Goal: Task Accomplishment & Management: Use online tool/utility

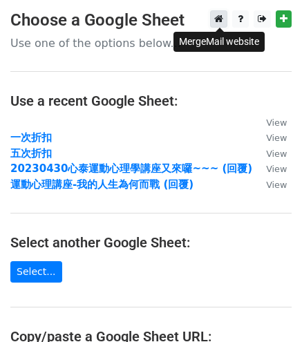
click at [223, 19] on icon at bounding box center [218, 19] width 9 height 10
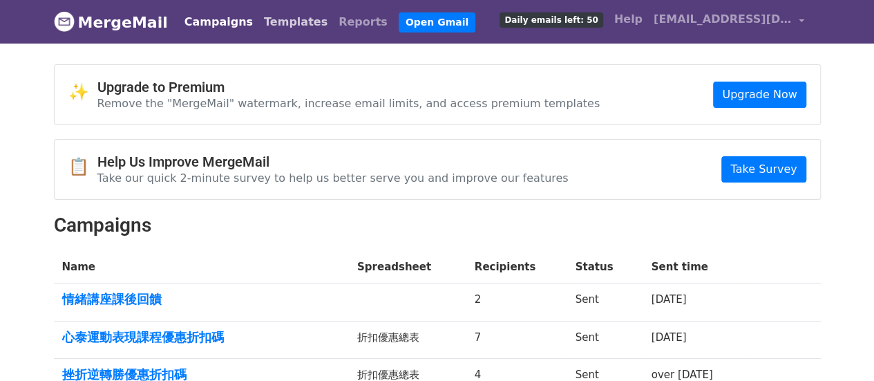
click at [283, 24] on link "Templates" at bounding box center [295, 22] width 75 height 28
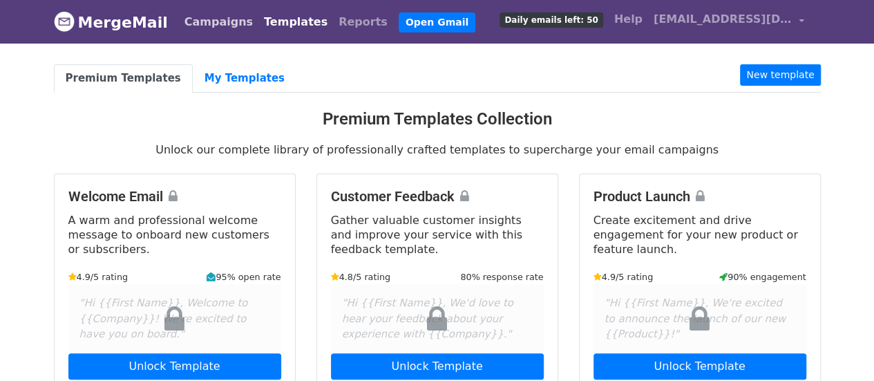
click at [202, 12] on link "Campaigns" at bounding box center [218, 22] width 79 height 28
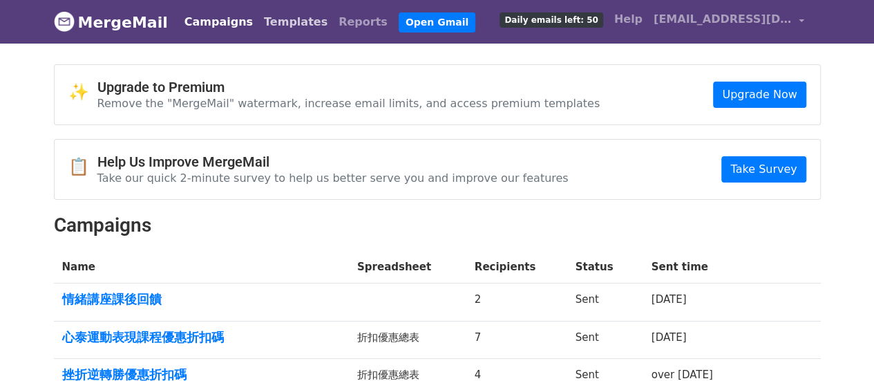
click at [260, 22] on link "Templates" at bounding box center [295, 22] width 75 height 28
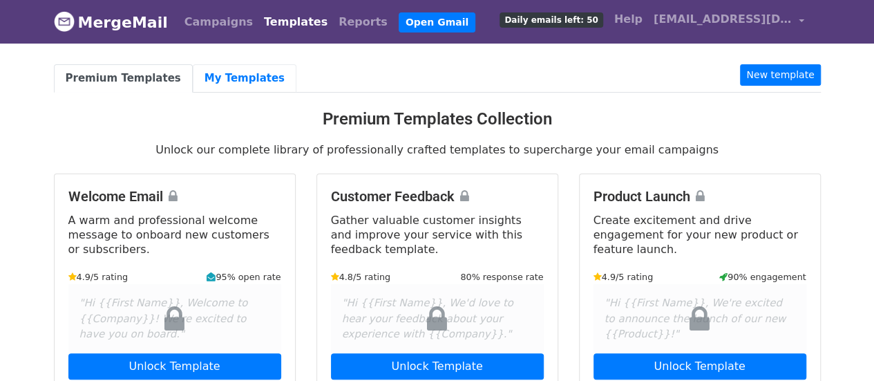
click at [215, 86] on link "My Templates" at bounding box center [245, 78] width 104 height 28
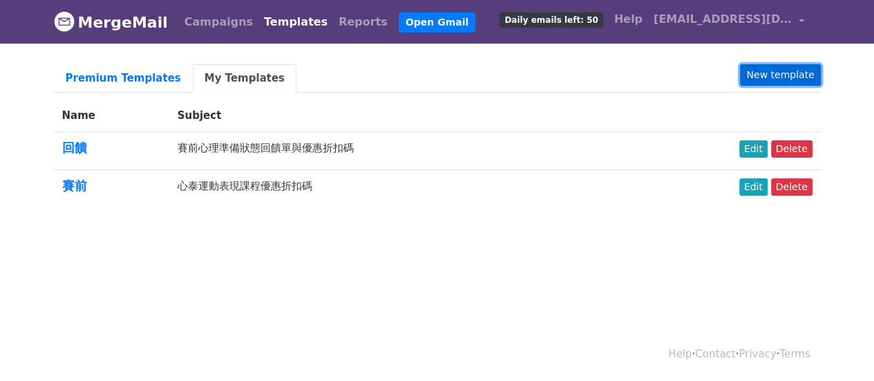
click at [766, 76] on link "New template" at bounding box center [780, 74] width 80 height 21
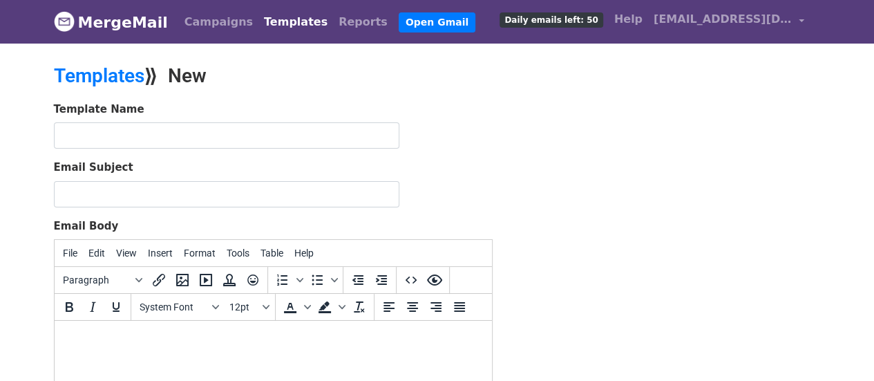
click at [213, 343] on body at bounding box center [272, 339] width 415 height 15
paste body
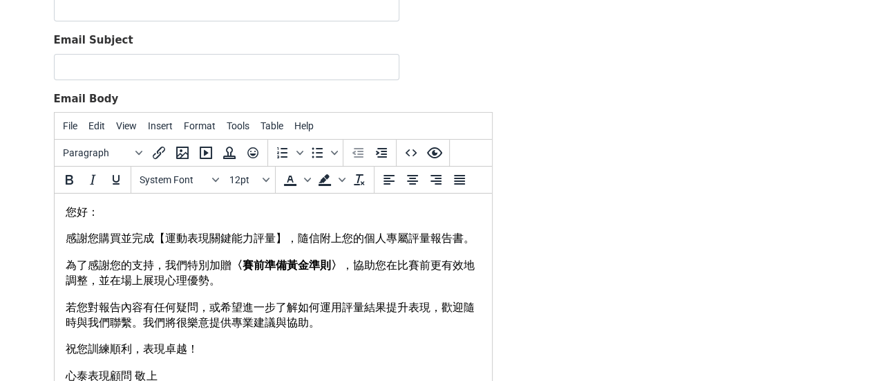
scroll to position [37, 0]
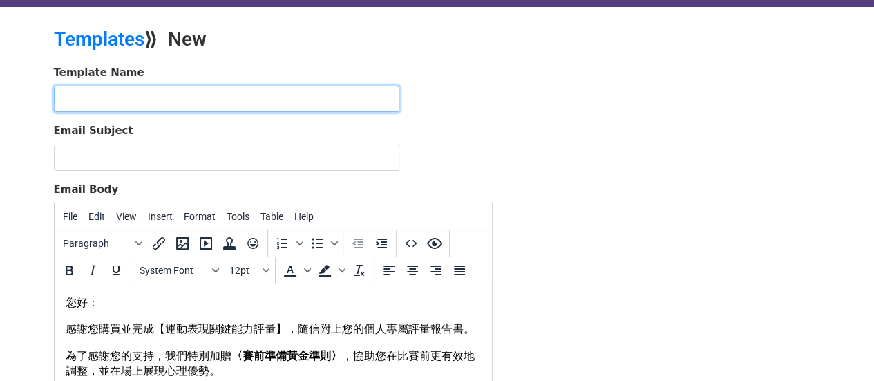
click at [146, 89] on input "text" at bounding box center [226, 99] width 345 height 26
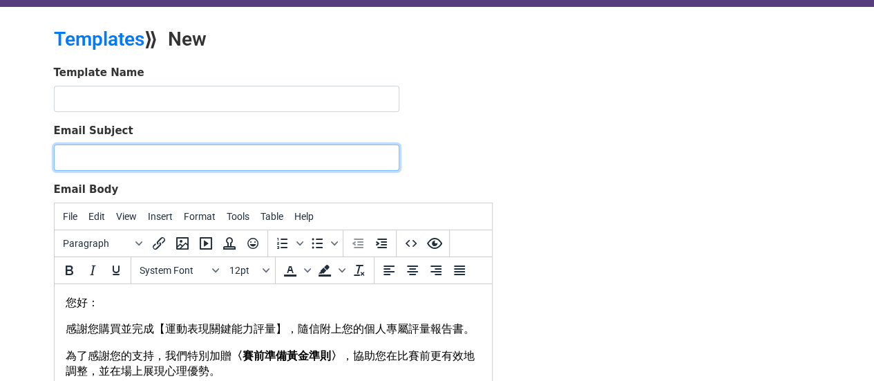
click at [132, 152] on input "Email Subject" at bounding box center [226, 157] width 345 height 26
paste input "運動表現關鍵能力評量報告書"
type input "運動表現關鍵能力評量報告書"
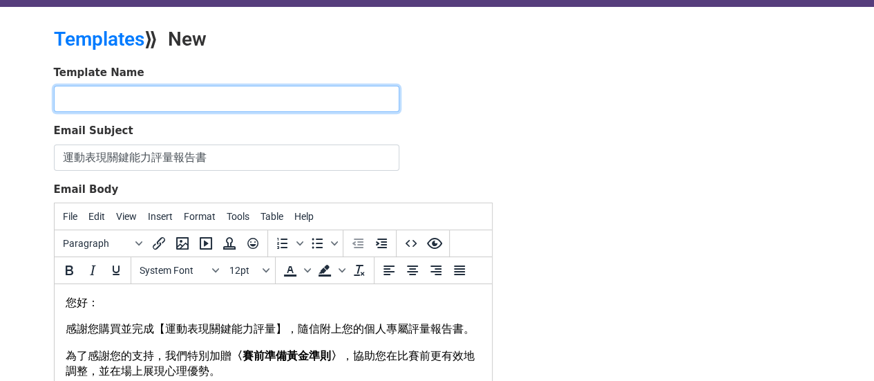
click at [140, 92] on input "text" at bounding box center [226, 99] width 345 height 26
paste input "運動表現關鍵能力評量報告書"
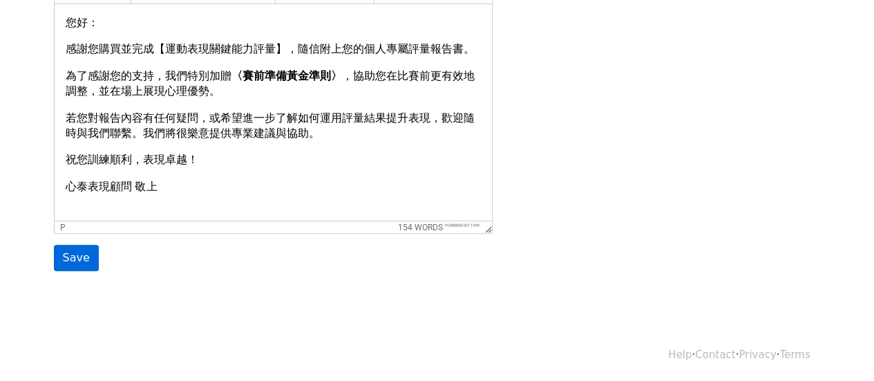
type input "運動表現關鍵能力評量報告書"
click at [62, 261] on input "Save" at bounding box center [76, 258] width 45 height 26
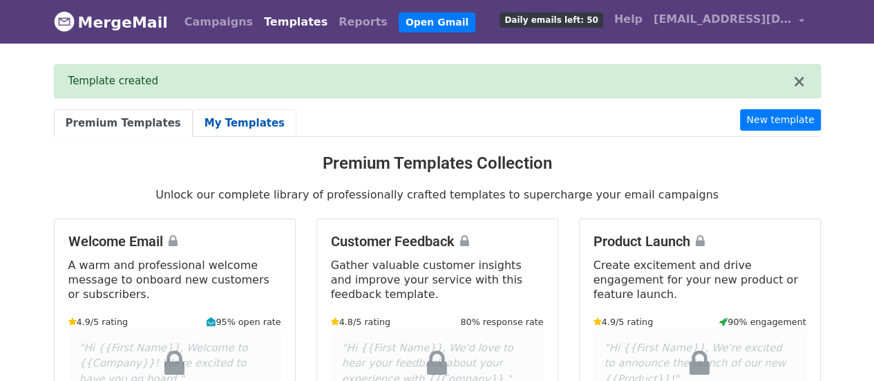
click at [225, 113] on link "My Templates" at bounding box center [245, 123] width 104 height 28
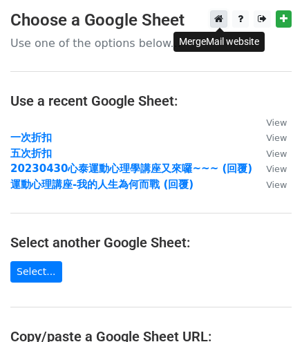
click at [221, 20] on icon at bounding box center [218, 19] width 9 height 10
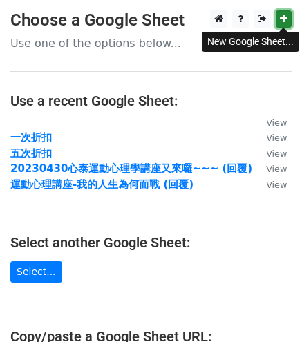
click at [281, 24] on link at bounding box center [284, 18] width 16 height 17
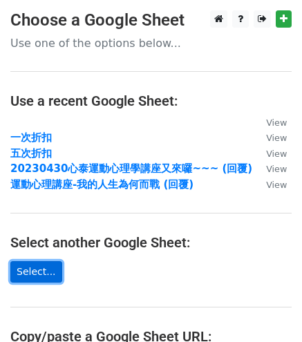
click at [39, 271] on link "Select..." at bounding box center [36, 271] width 52 height 21
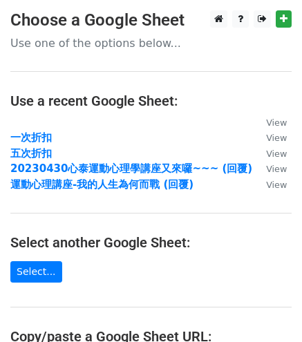
click at [100, 46] on p "Use one of the options below..." at bounding box center [150, 43] width 281 height 15
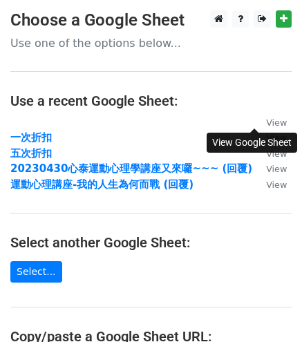
click at [266, 122] on small "View" at bounding box center [276, 122] width 21 height 10
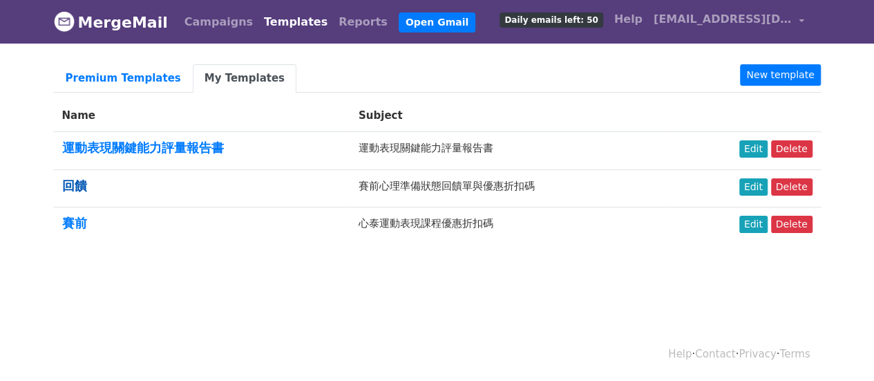
click at [73, 184] on link "回饋" at bounding box center [74, 185] width 25 height 15
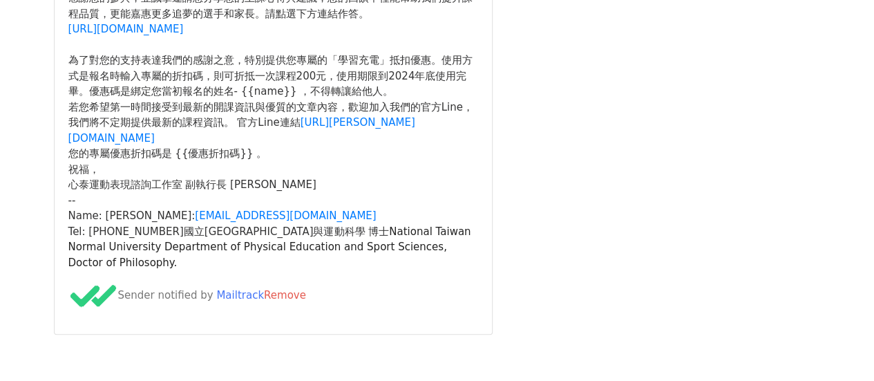
scroll to position [370, 0]
